Goal: Find specific page/section: Find specific page/section

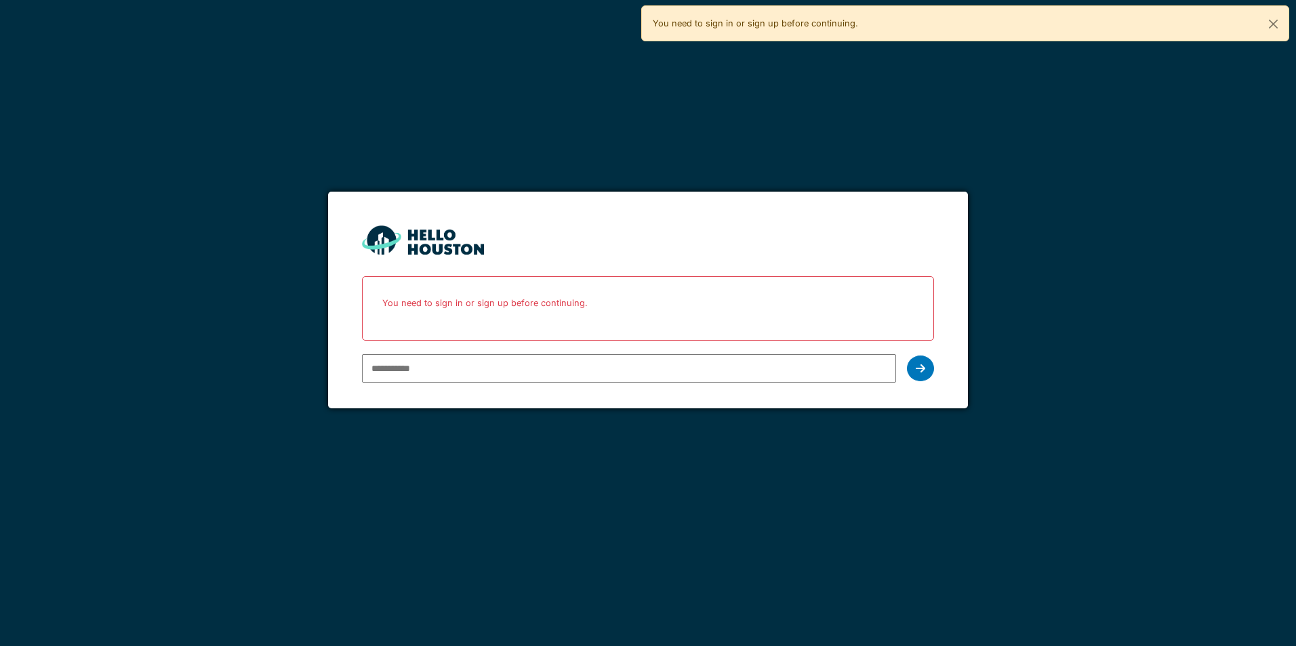
click at [468, 369] on input "email" at bounding box center [628, 368] width 533 height 28
type input "**********"
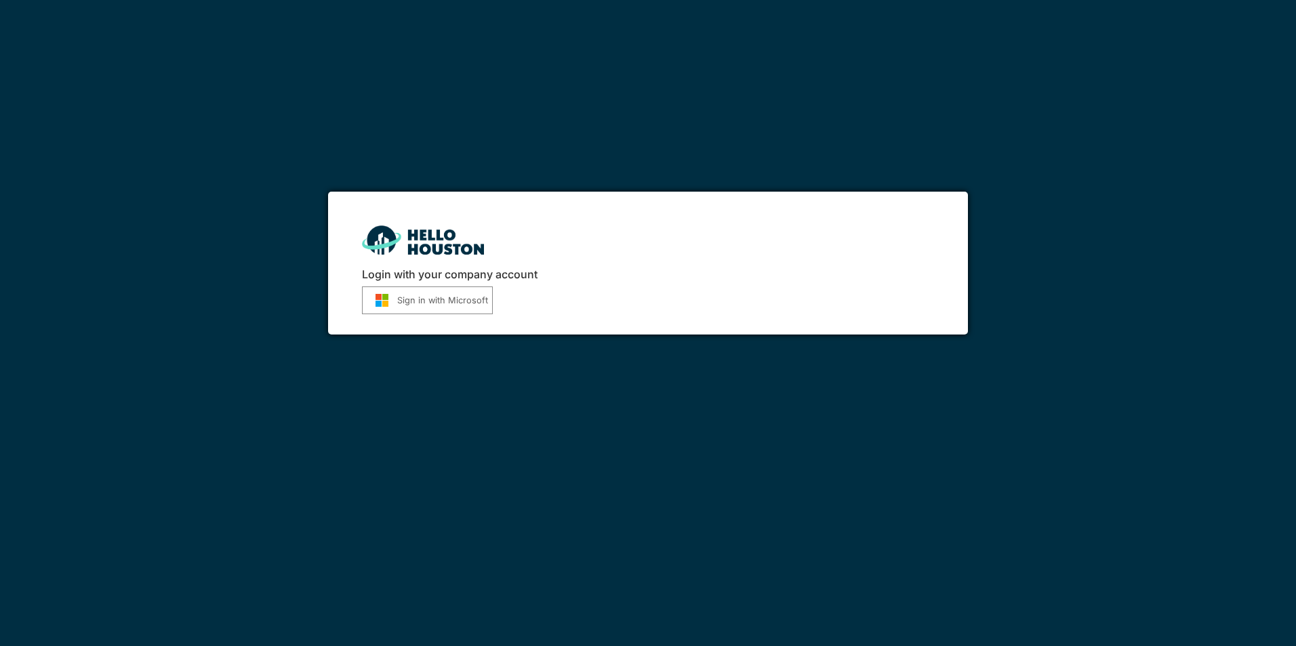
click at [457, 304] on button "Sign in with Microsoft" at bounding box center [427, 301] width 131 height 28
click at [423, 298] on button "Sign in with Microsoft" at bounding box center [427, 301] width 131 height 28
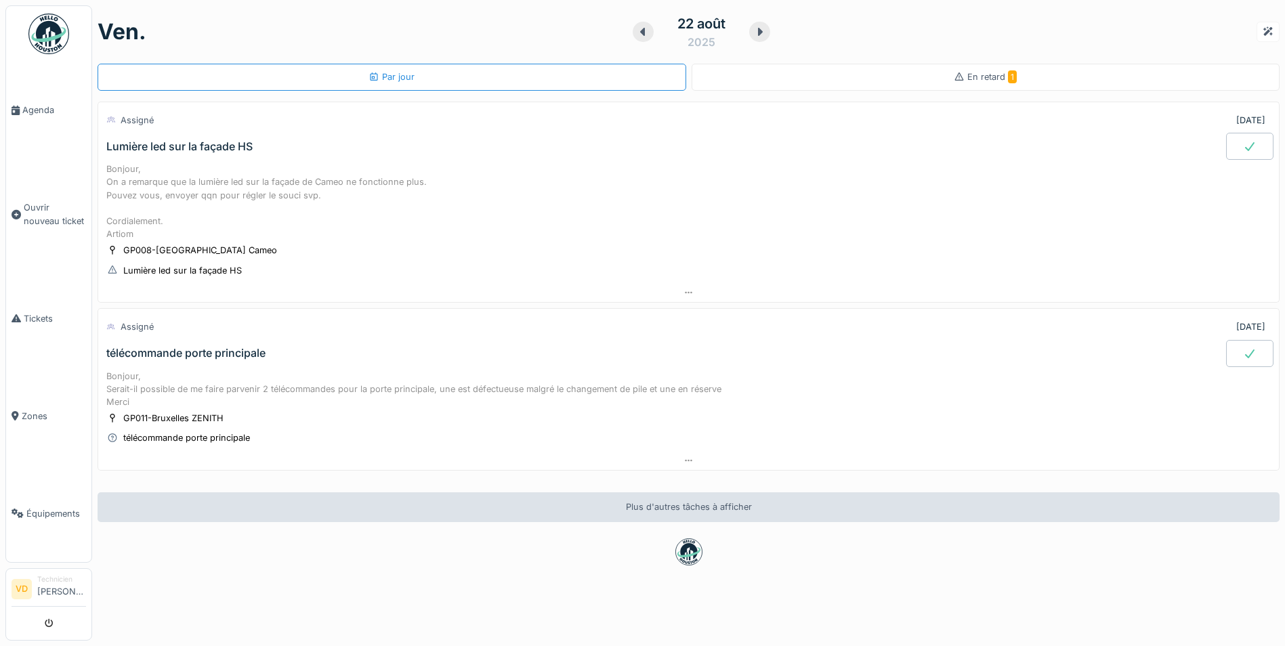
click at [225, 150] on div "Lumière led sur la façade HS" at bounding box center [179, 146] width 146 height 13
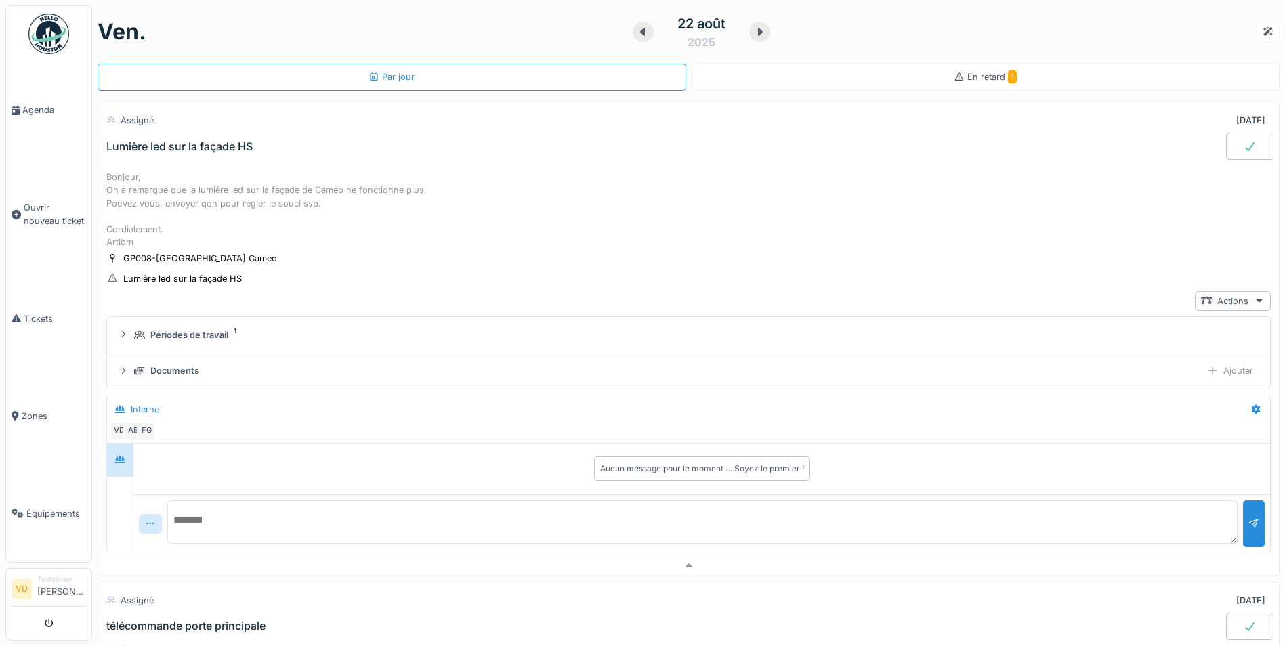
scroll to position [47, 0]
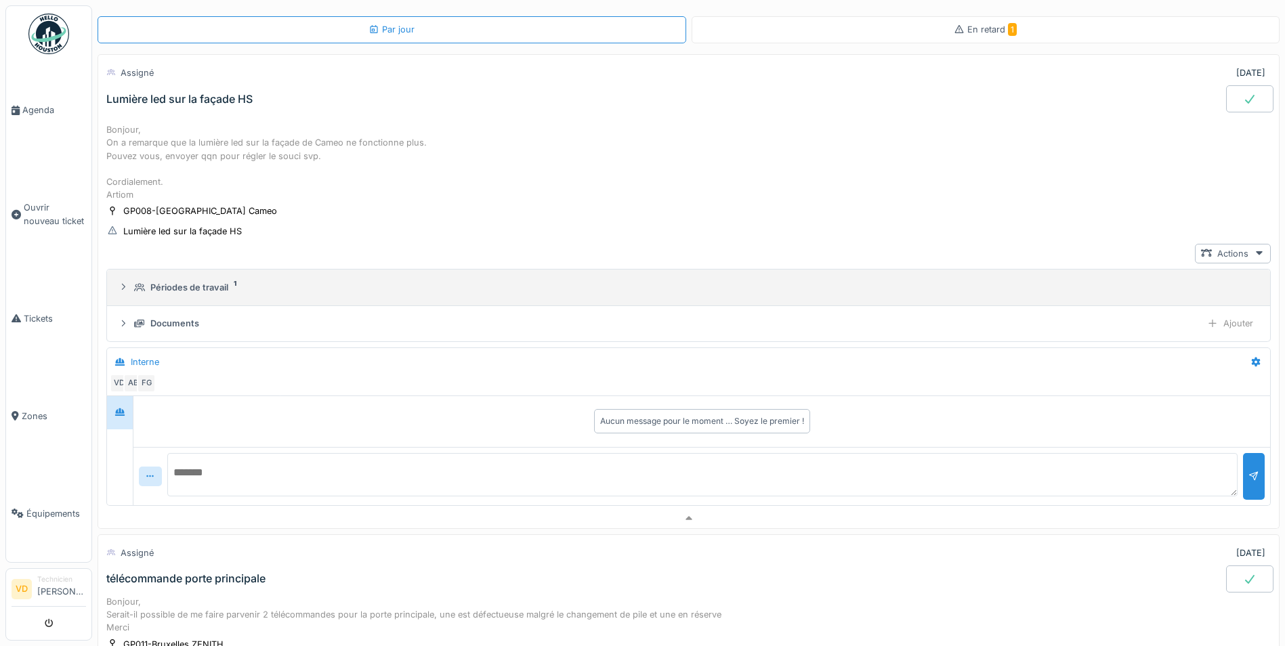
click at [203, 282] on div "Périodes de travail" at bounding box center [189, 287] width 78 height 13
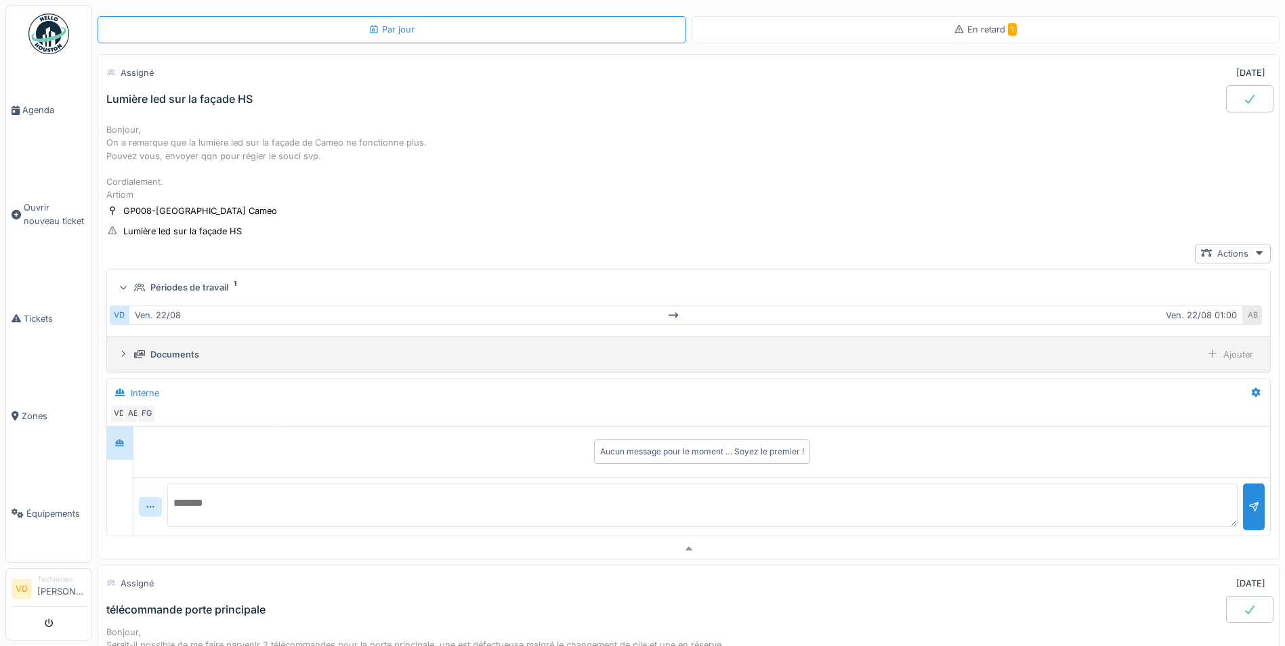
click at [173, 348] on div "Documents" at bounding box center [174, 354] width 49 height 13
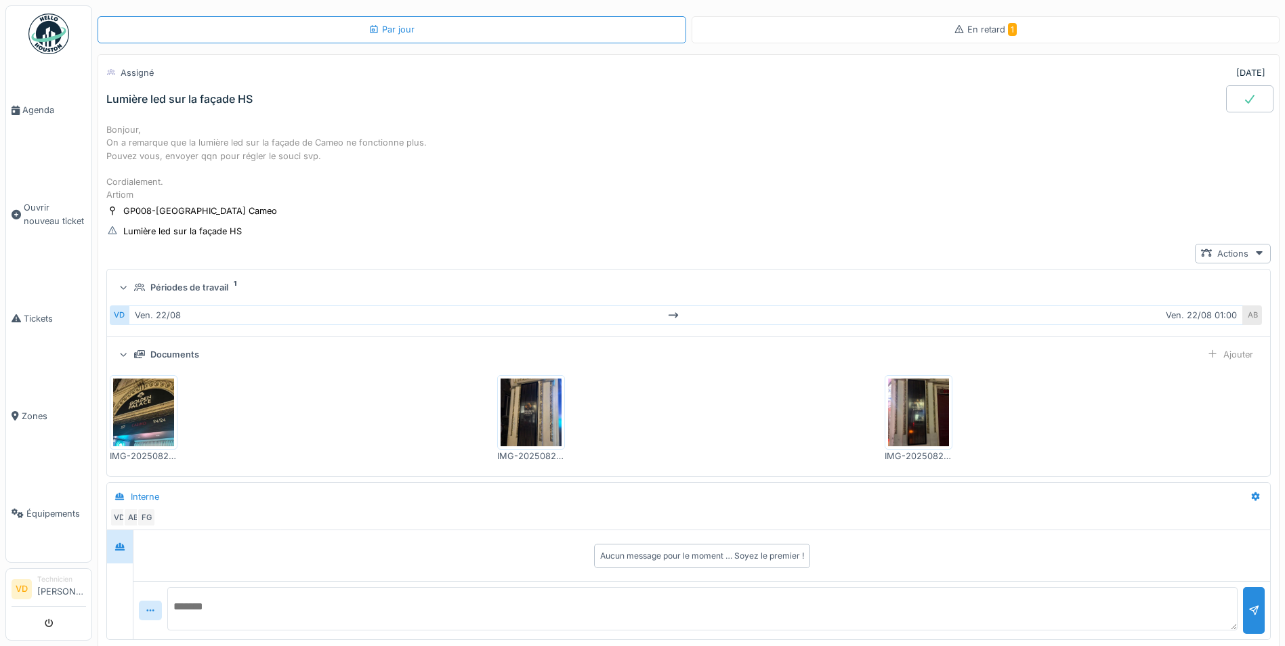
click at [160, 403] on img at bounding box center [143, 413] width 61 height 68
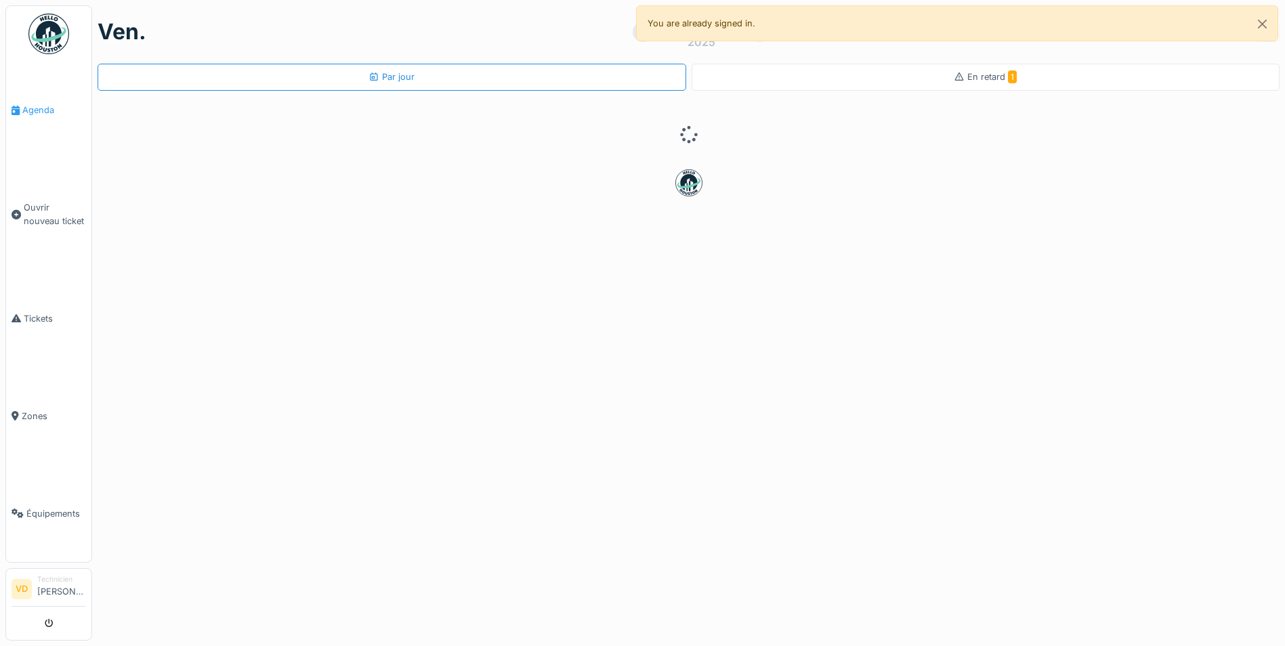
click at [29, 105] on span "Agenda" at bounding box center [54, 110] width 64 height 13
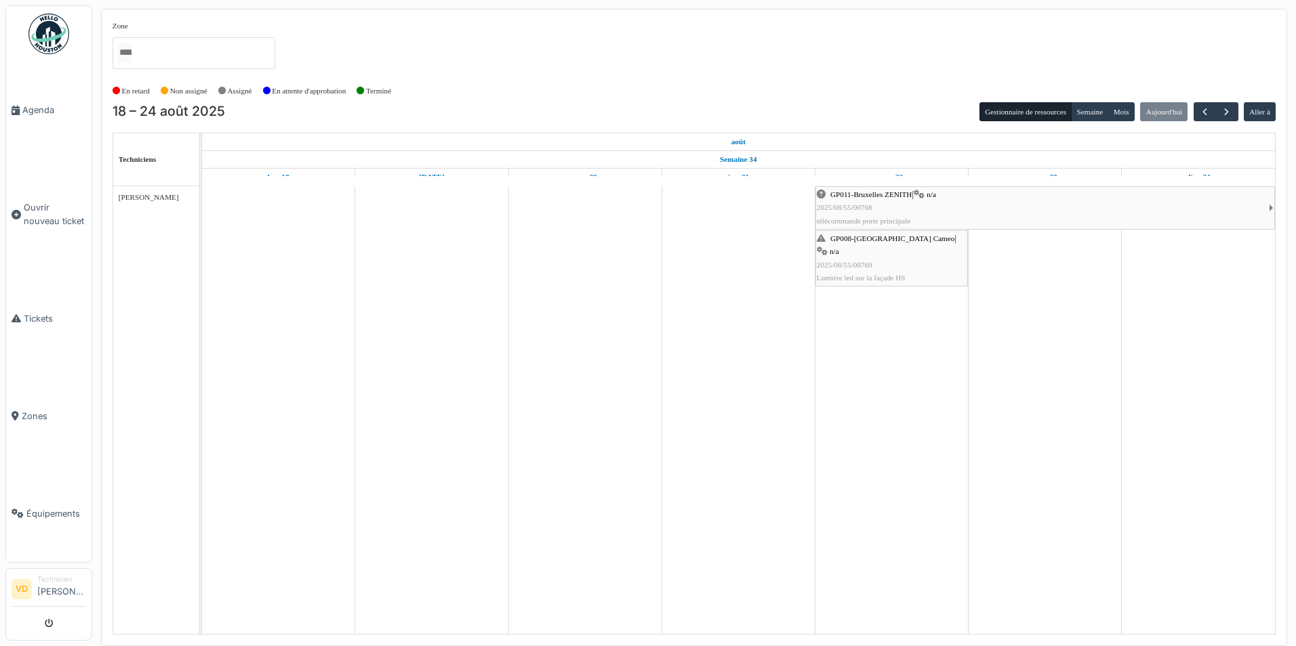
click at [798, 360] on td at bounding box center [737, 410] width 153 height 448
click at [709, 420] on td at bounding box center [737, 410] width 153 height 448
